Goal: Task Accomplishment & Management: Manage account settings

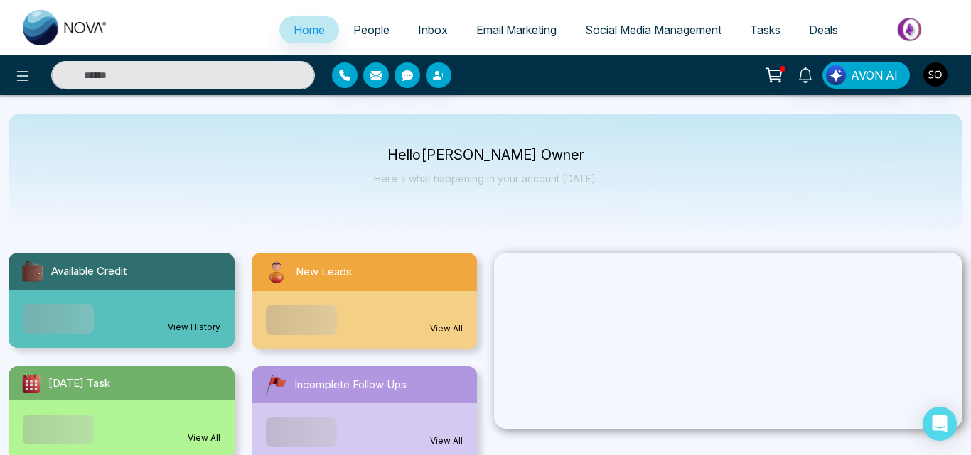
select select "*"
click at [346, 36] on span "People" at bounding box center [364, 30] width 36 height 14
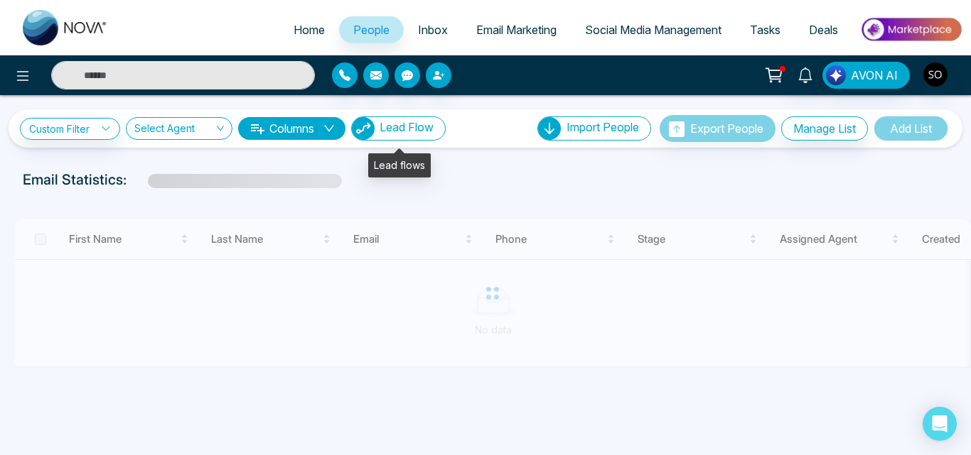
click at [414, 120] on span "Lead Flow" at bounding box center [406, 127] width 54 height 14
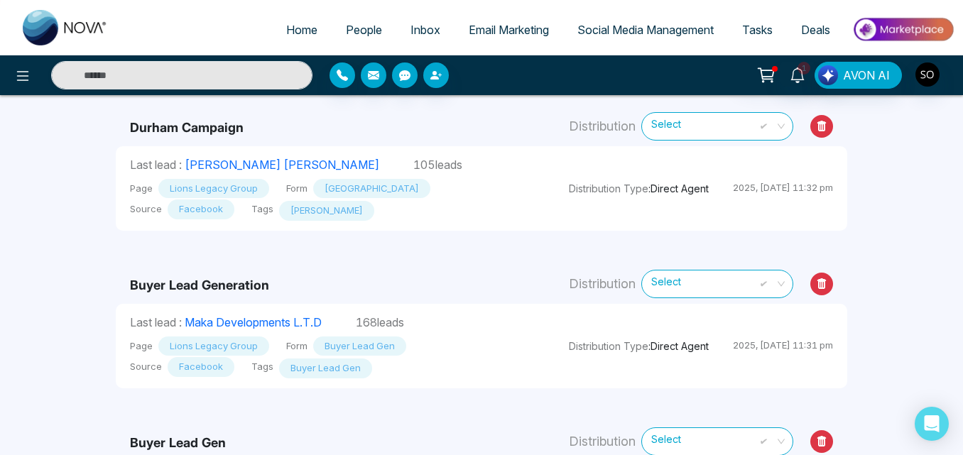
scroll to position [94, 0]
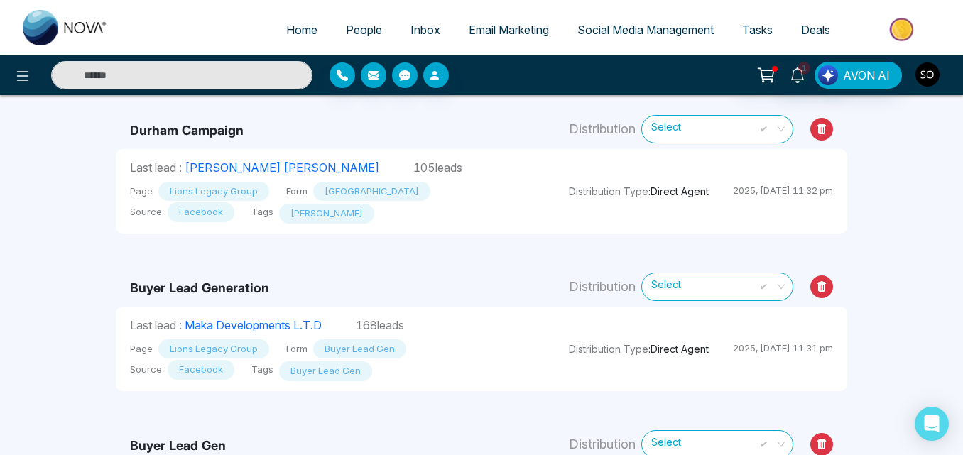
click at [931, 72] on img "button" at bounding box center [928, 75] width 24 height 24
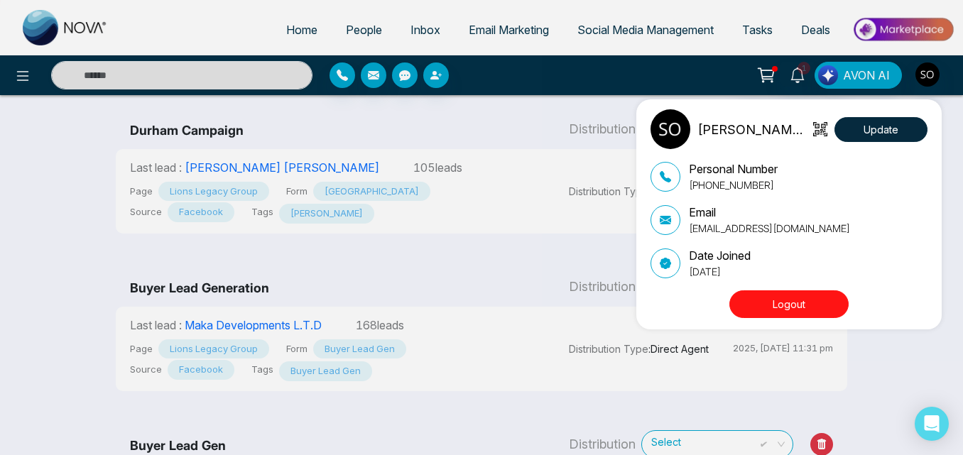
click at [810, 299] on button "Logout" at bounding box center [789, 305] width 119 height 28
